Goal: Find specific page/section

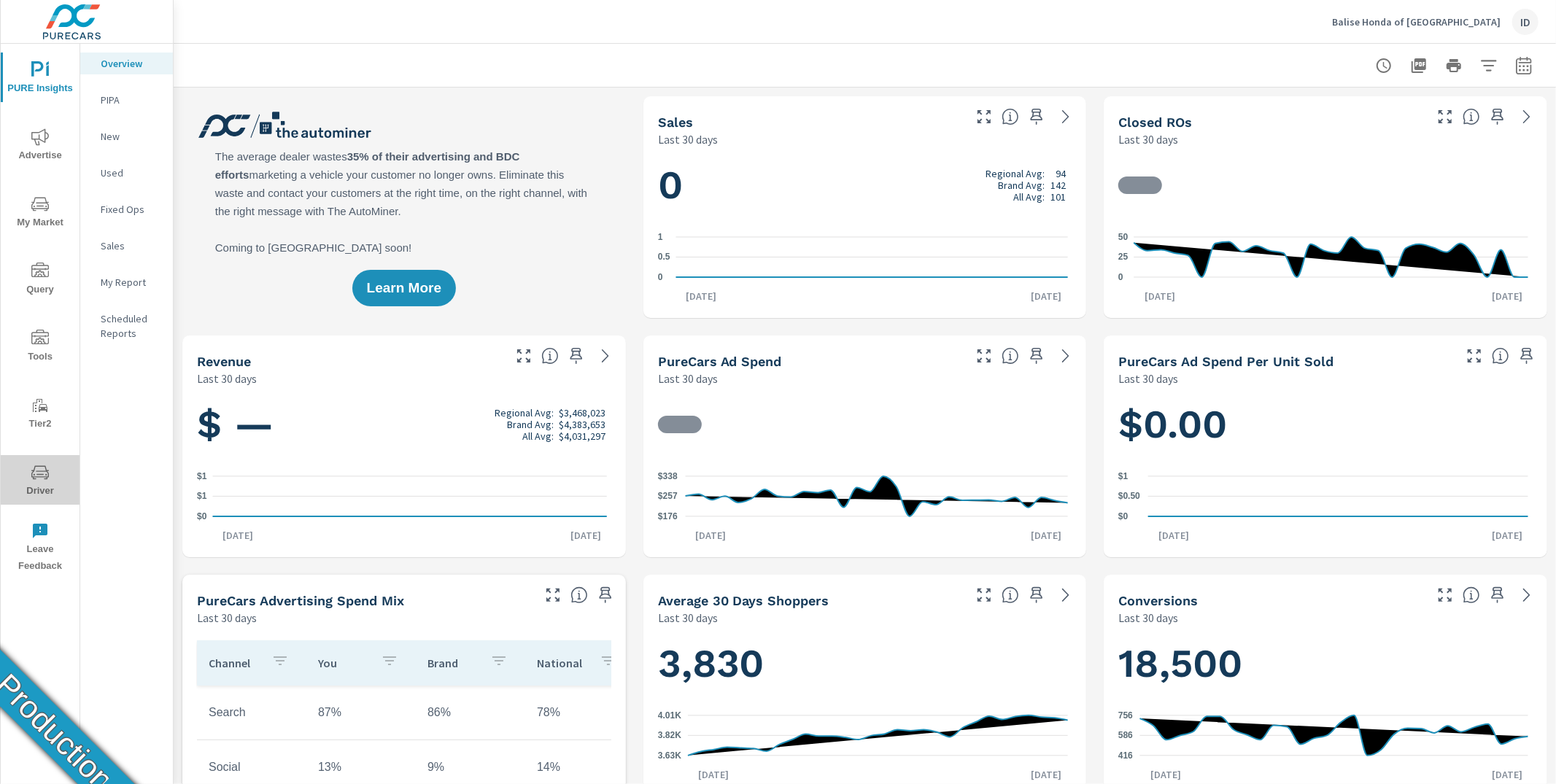
click at [41, 480] on icon "nav menu" at bounding box center [40, 472] width 17 height 17
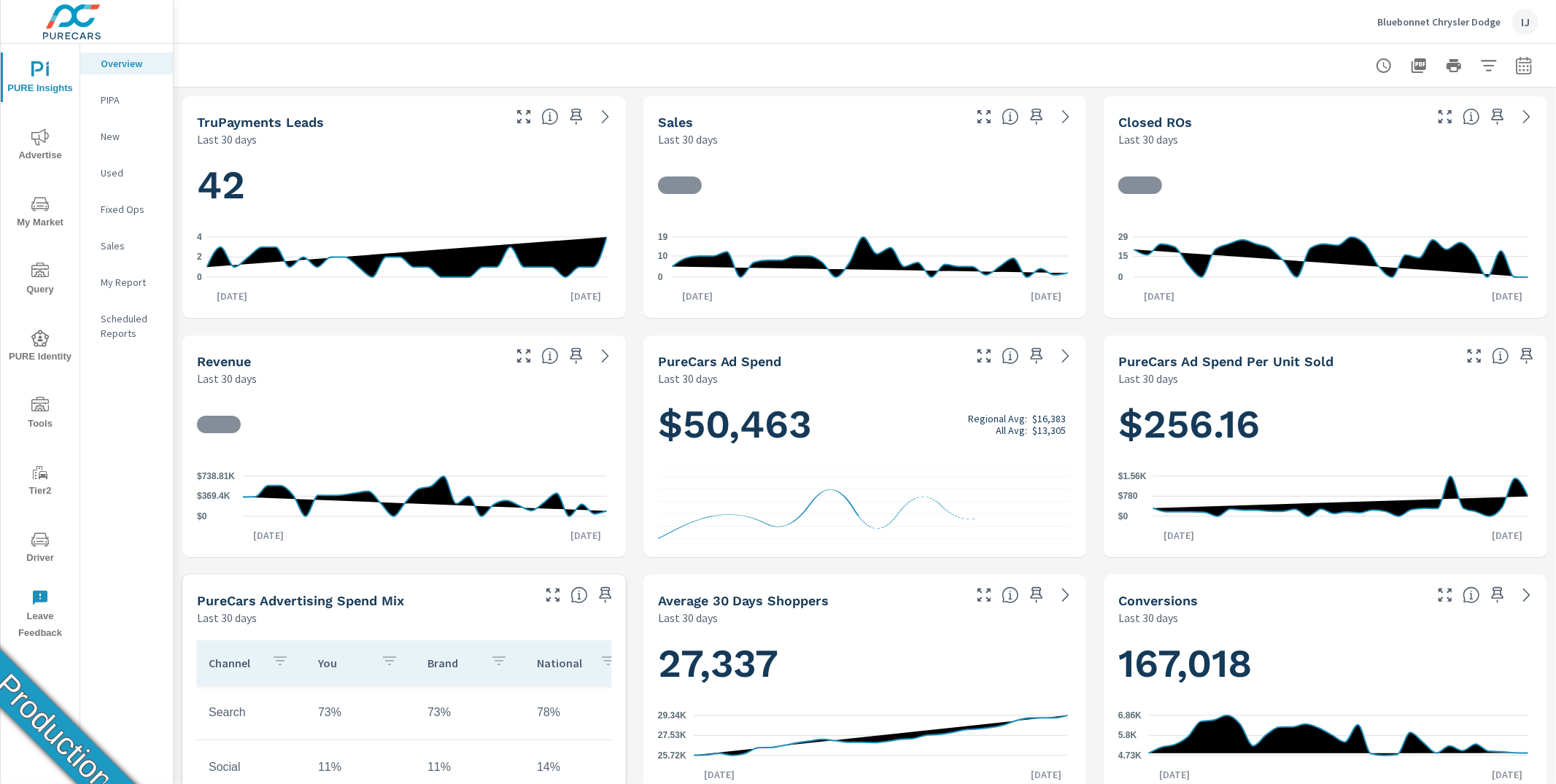
scroll to position [1, 0]
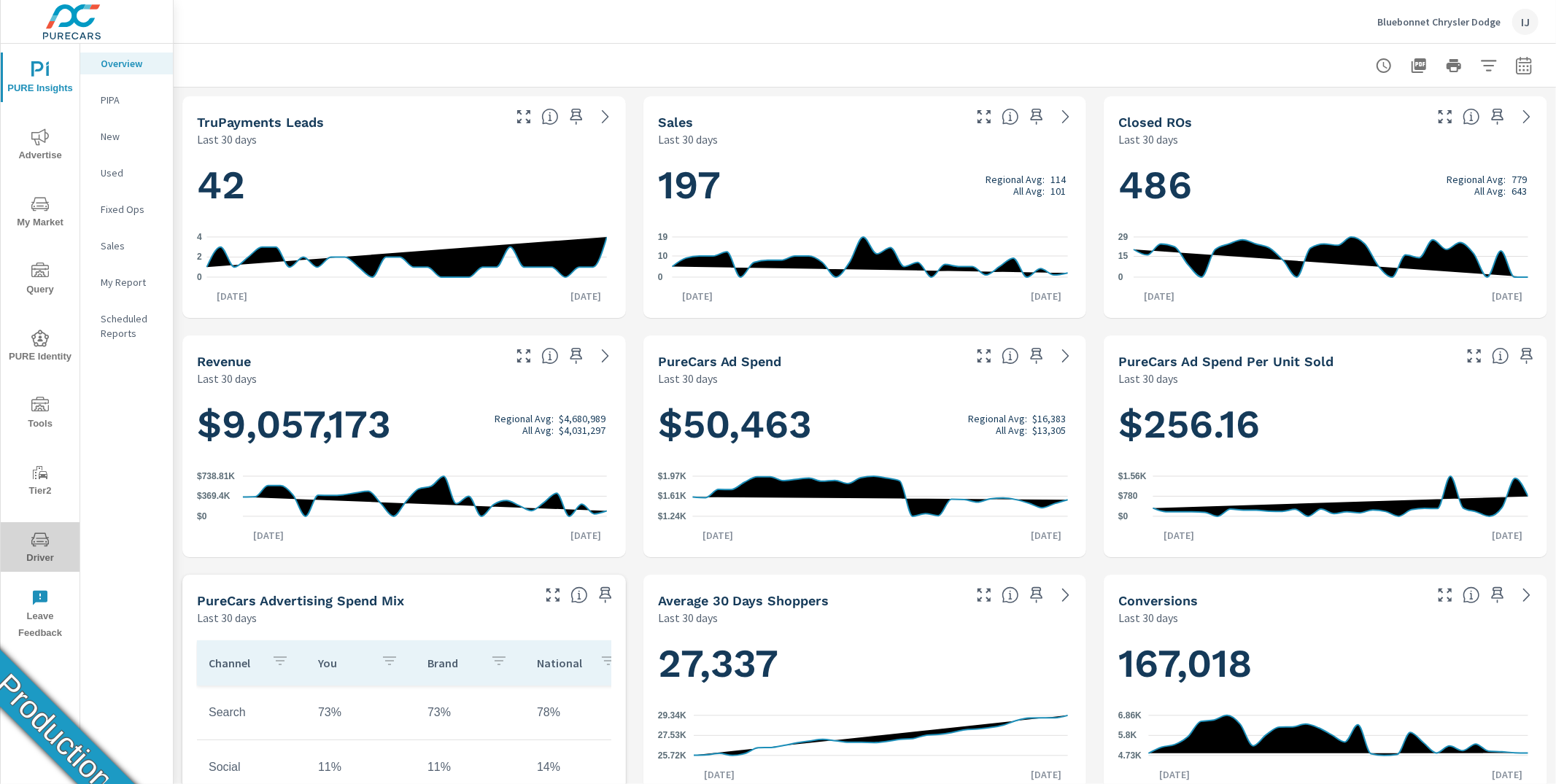
click at [35, 549] on span "Driver" at bounding box center [40, 548] width 70 height 36
